Goal: Task Accomplishment & Management: Use online tool/utility

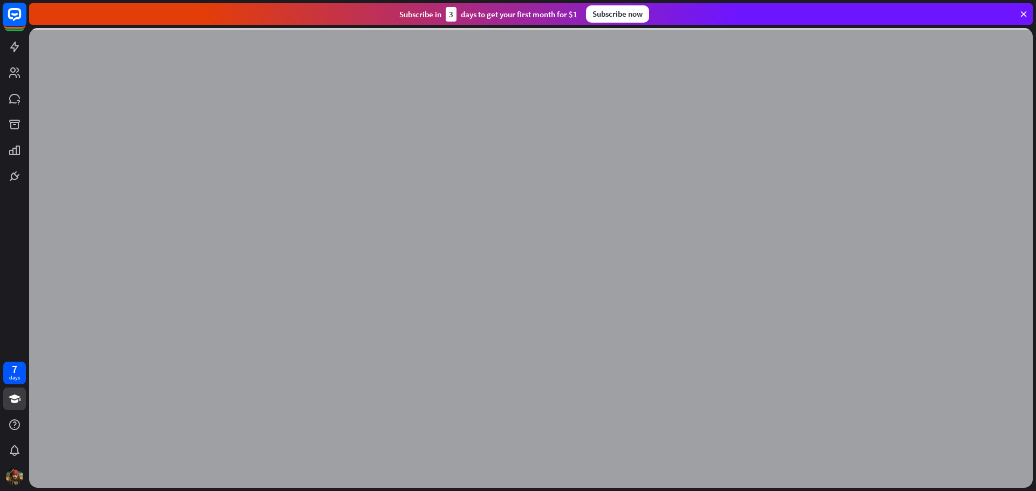
click at [15, 14] on icon at bounding box center [14, 14] width 6 height 3
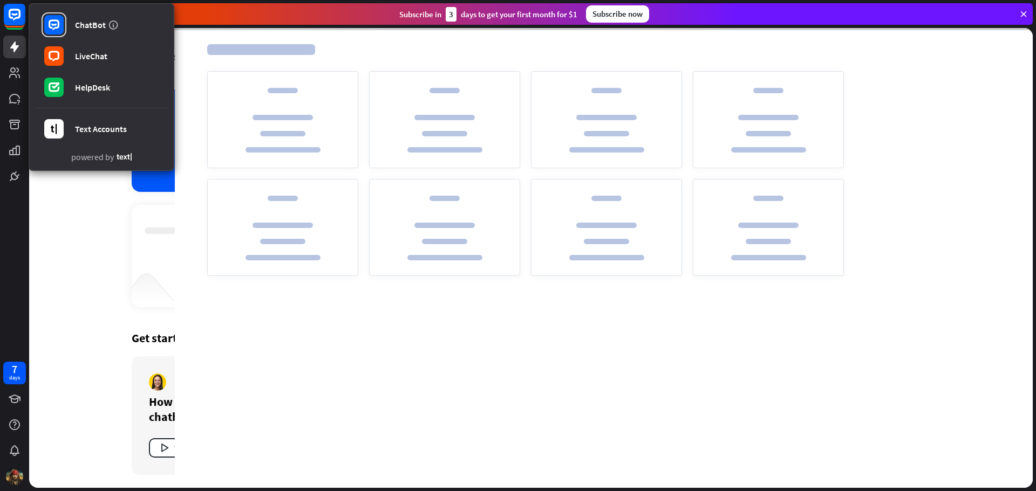
click at [442, 345] on div at bounding box center [604, 263] width 858 height 449
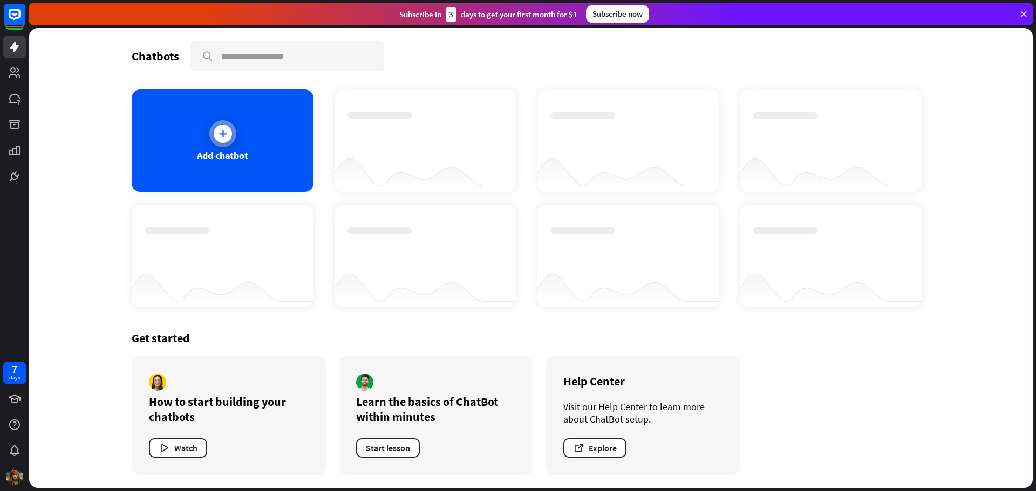
click at [229, 143] on div at bounding box center [222, 133] width 27 height 27
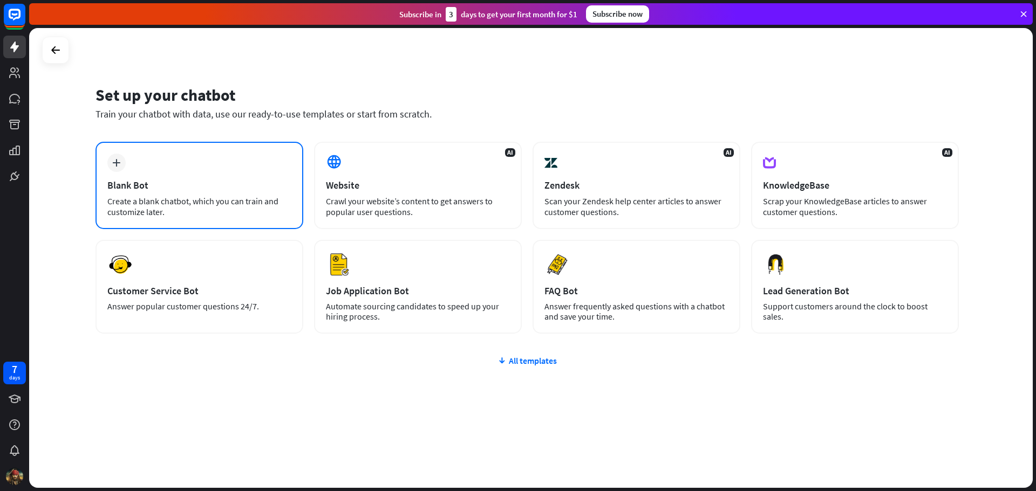
click at [239, 193] on div "plus Blank Bot Create a blank chatbot, which you can train and customize later." at bounding box center [199, 185] width 208 height 87
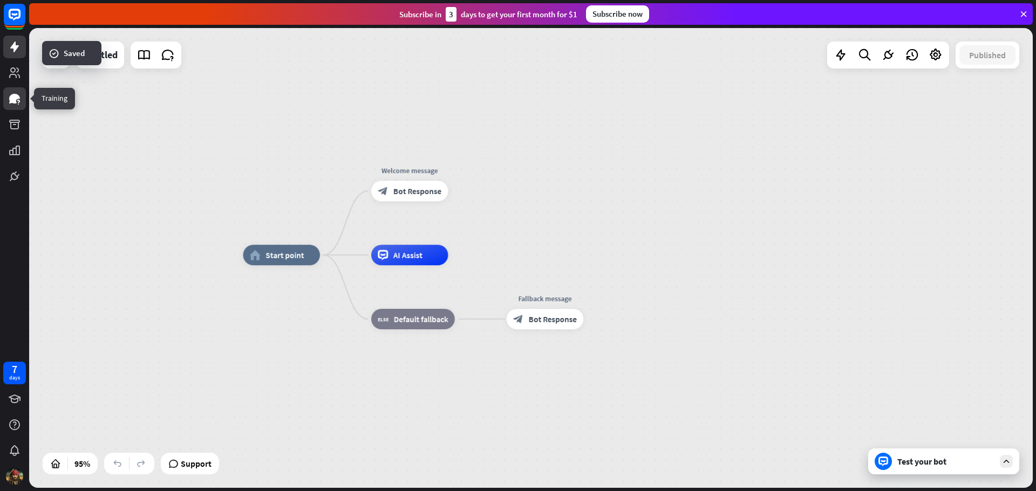
click at [14, 107] on link at bounding box center [14, 98] width 23 height 23
